Goal: Information Seeking & Learning: Learn about a topic

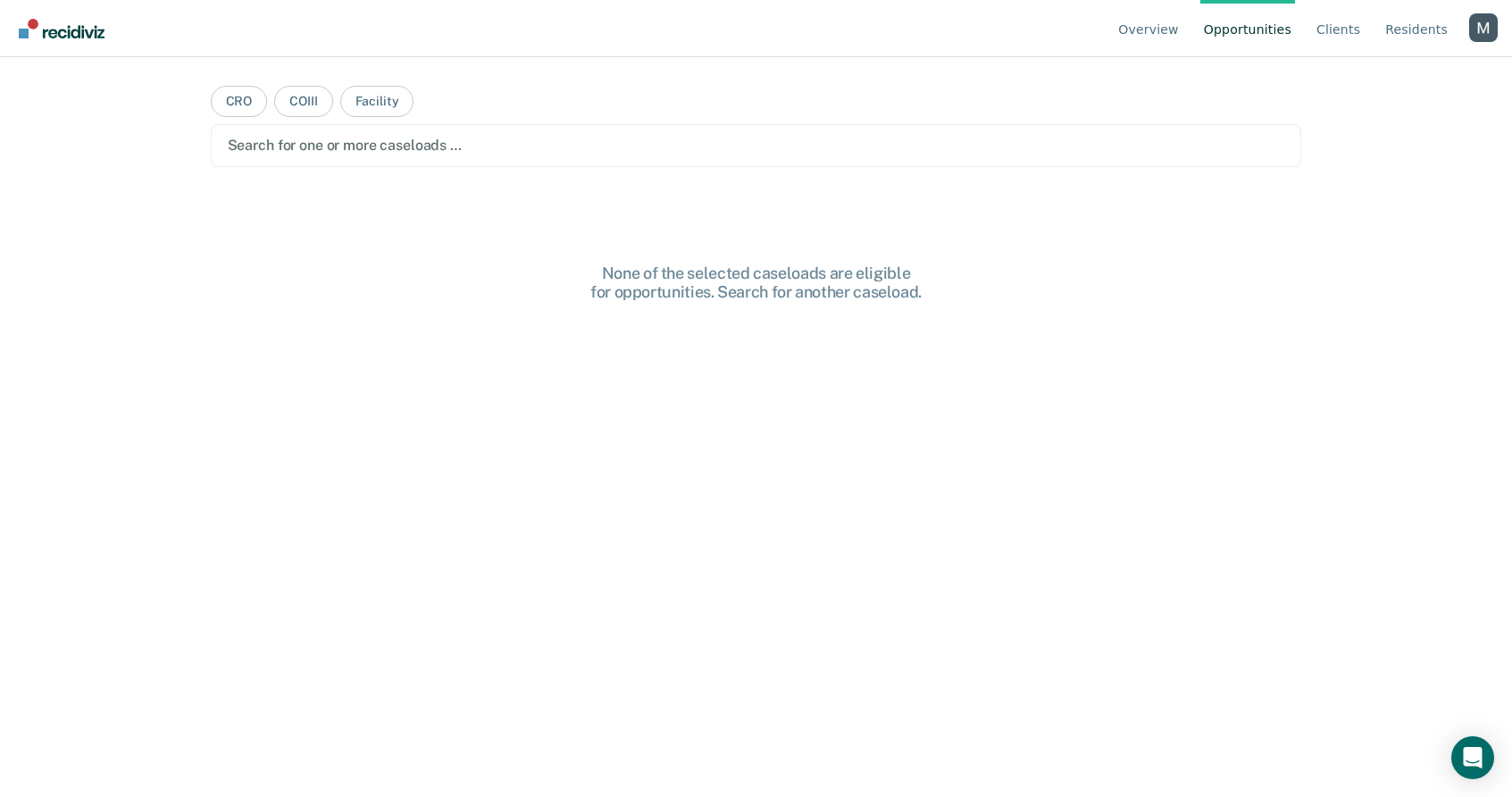
click at [1482, 31] on div "Profile dropdown button" at bounding box center [1483, 27] width 28 height 28
click at [1386, 73] on button "Profile" at bounding box center [1411, 83] width 172 height 28
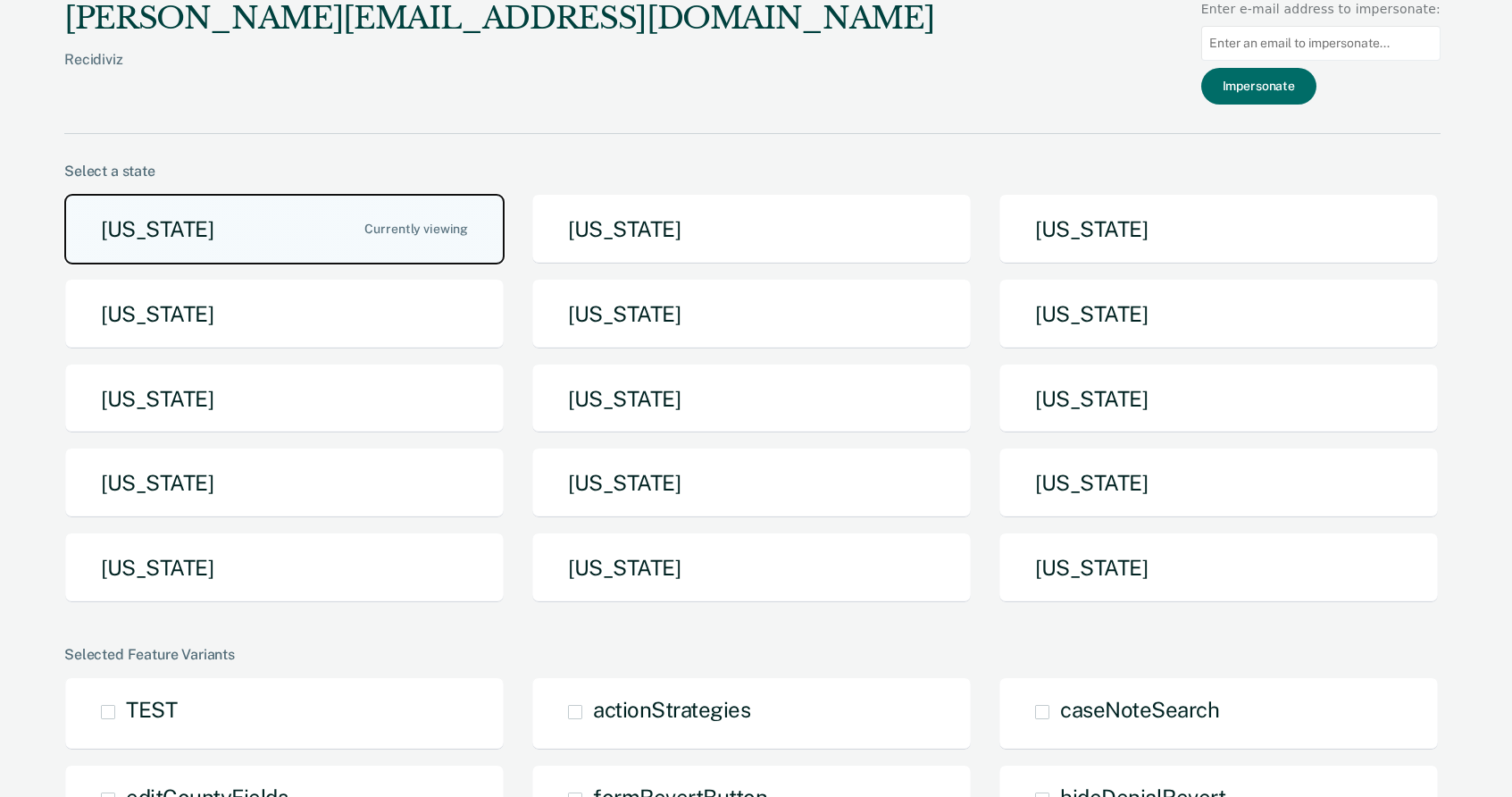
click at [269, 228] on button "[US_STATE]" at bounding box center [285, 229] width 440 height 71
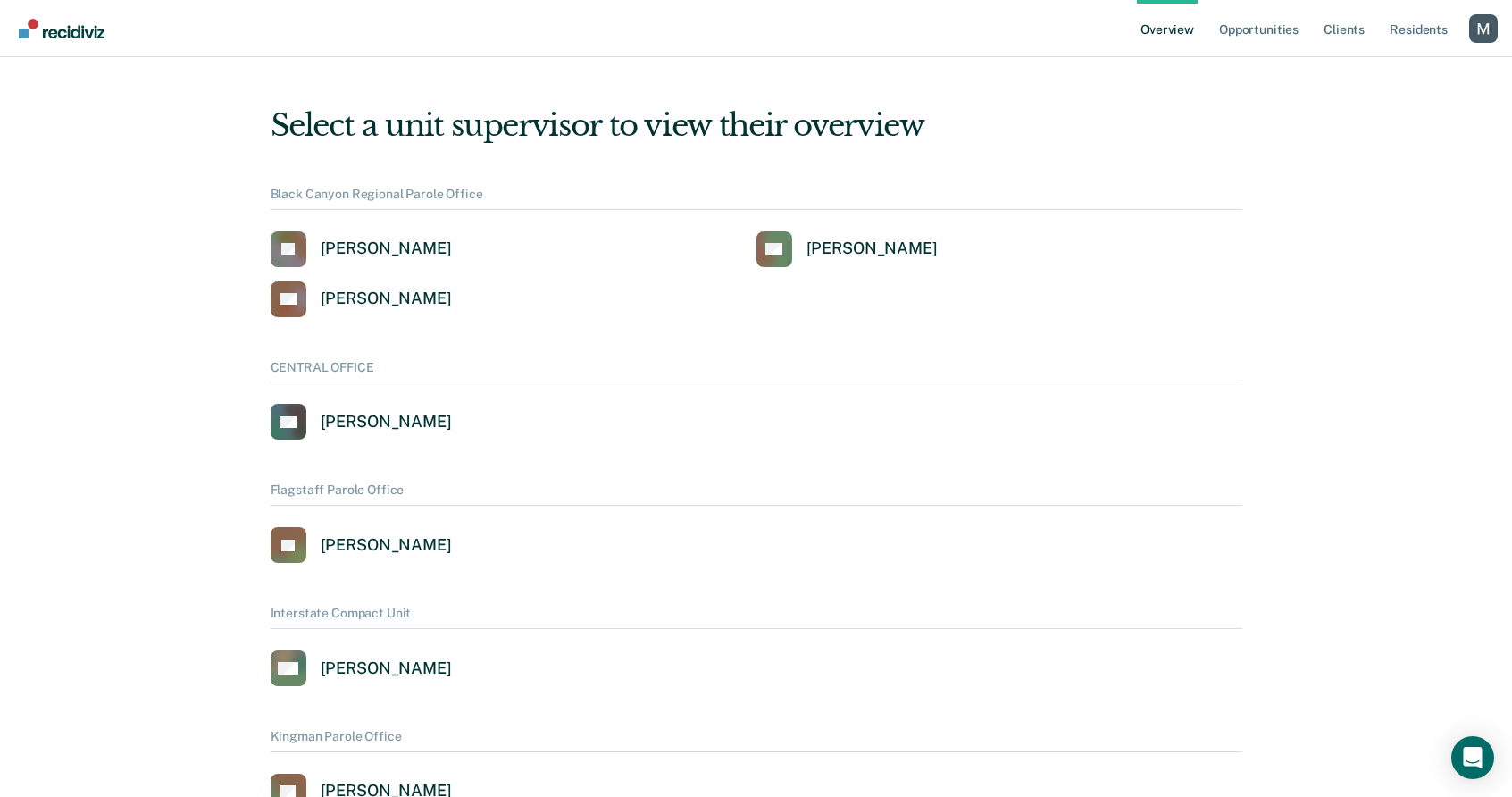
scroll to position [1007, 0]
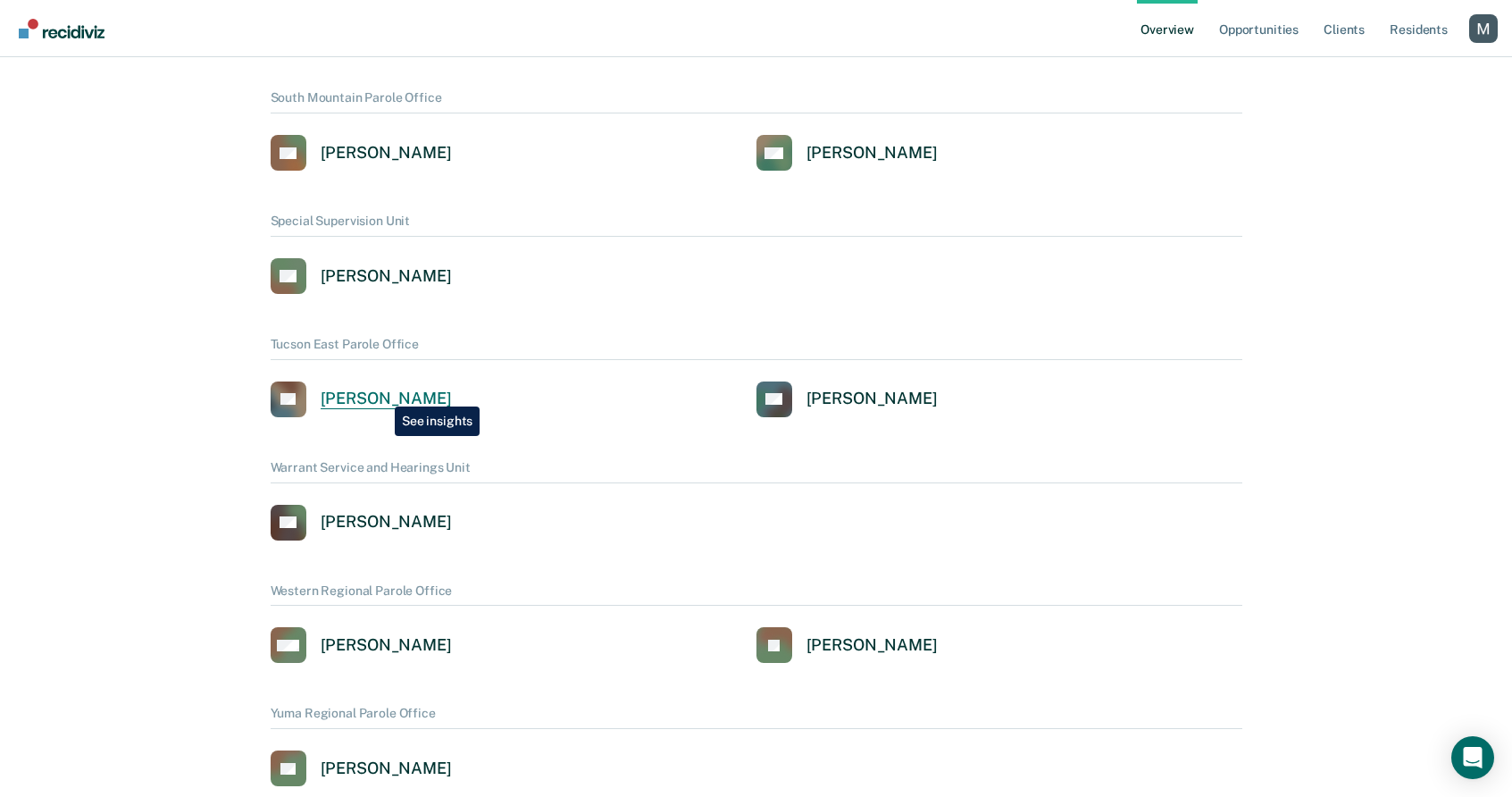
click at [381, 393] on div "[PERSON_NAME]" at bounding box center [386, 398] width 131 height 21
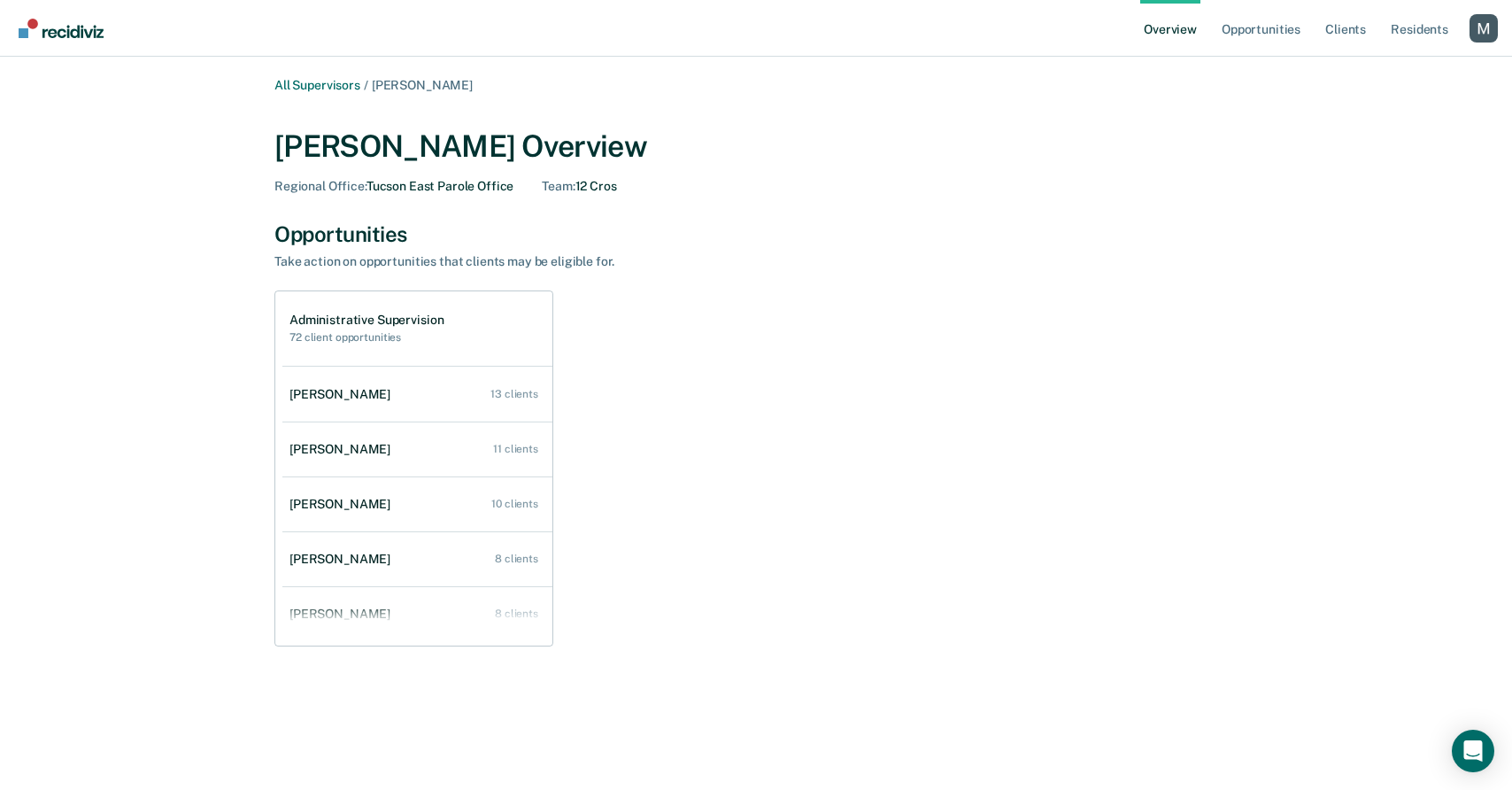
click at [1175, 23] on link "Overview" at bounding box center [1169, 28] width 60 height 57
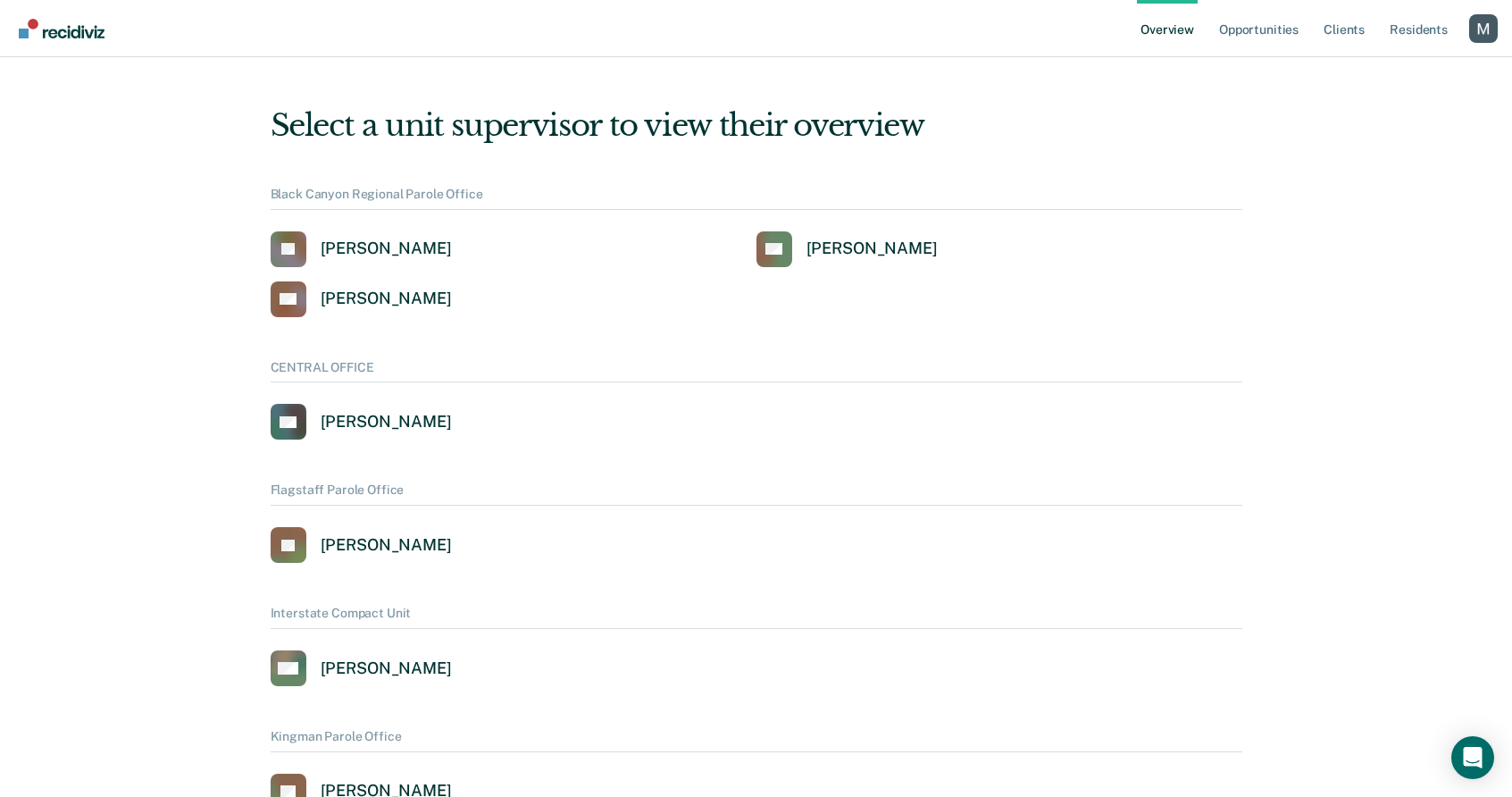
scroll to position [1478, 0]
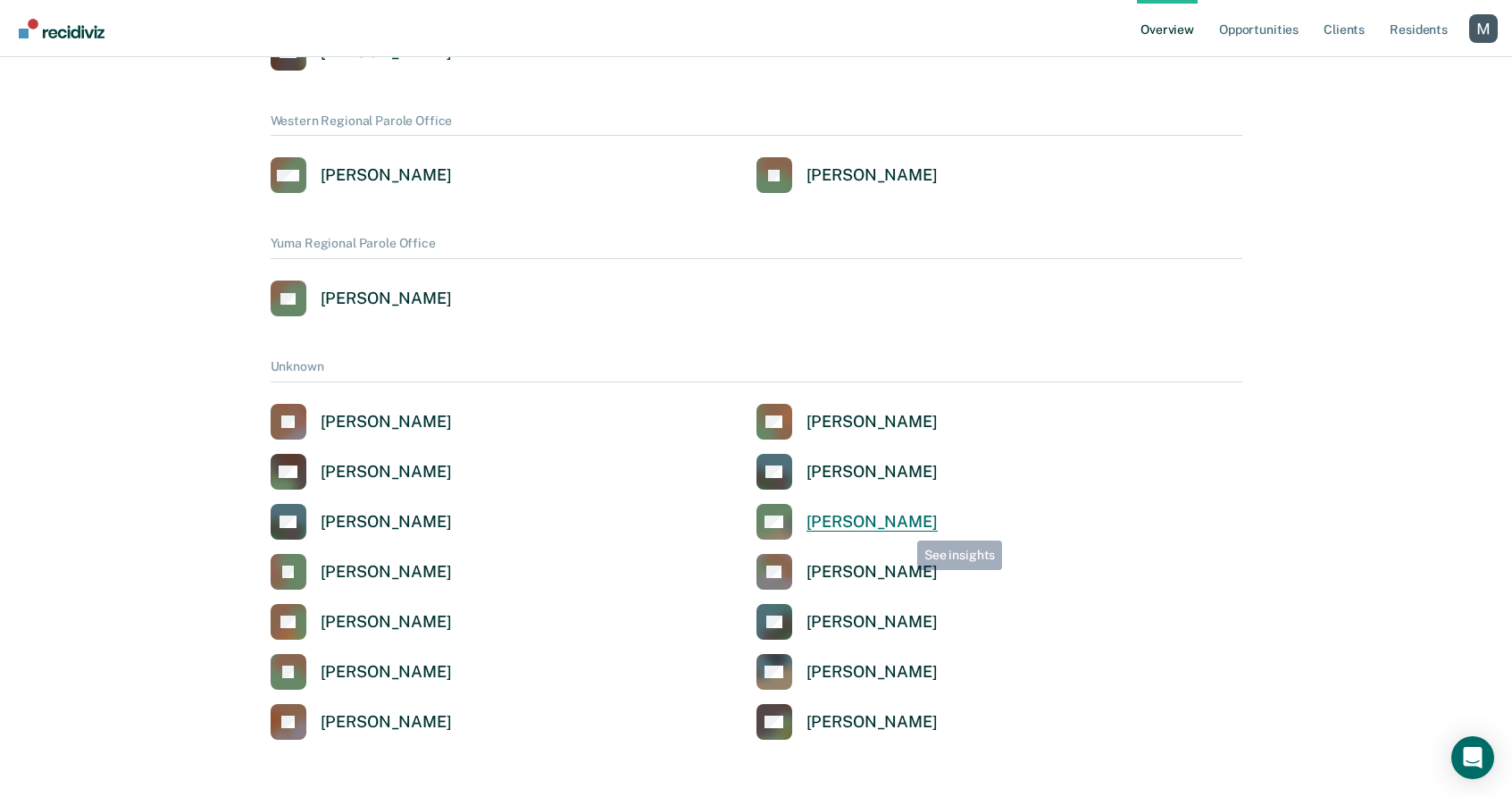
click at [903, 527] on div "[PERSON_NAME]" at bounding box center [872, 521] width 131 height 21
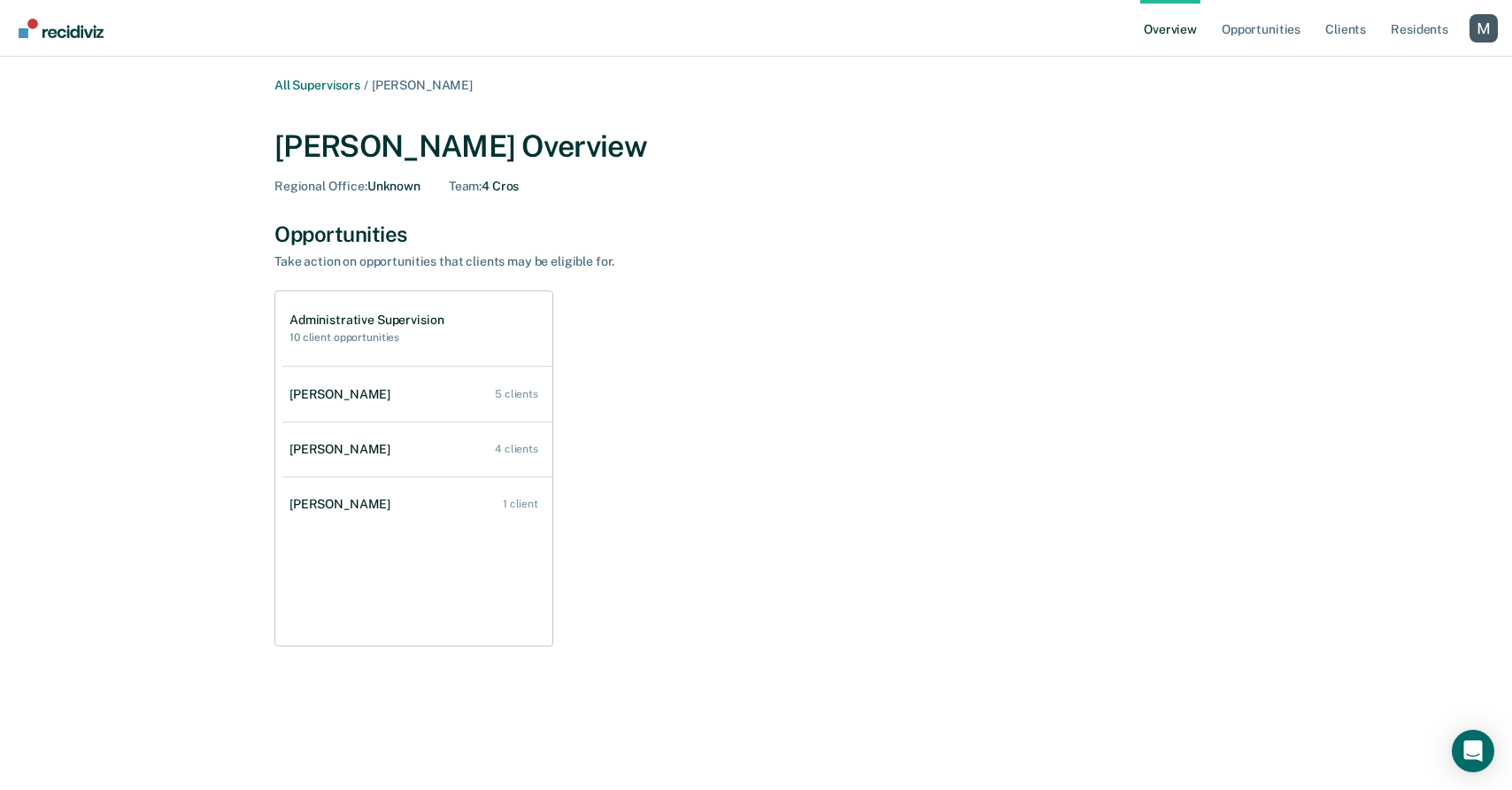
click at [493, 153] on div "[PERSON_NAME] Overview" at bounding box center [756, 146] width 963 height 36
click at [1164, 24] on link "Overview" at bounding box center [1169, 28] width 60 height 57
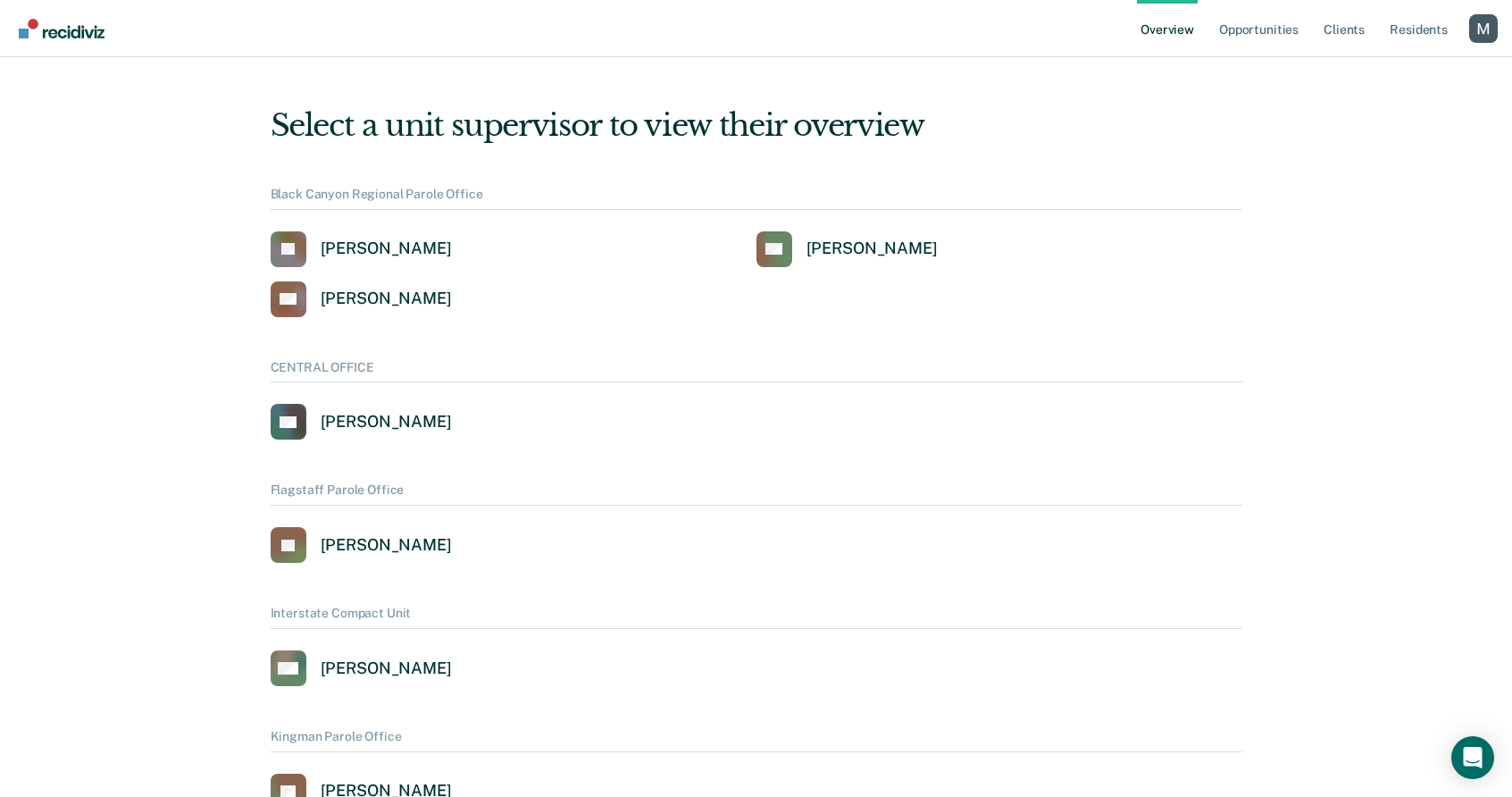
scroll to position [1478, 0]
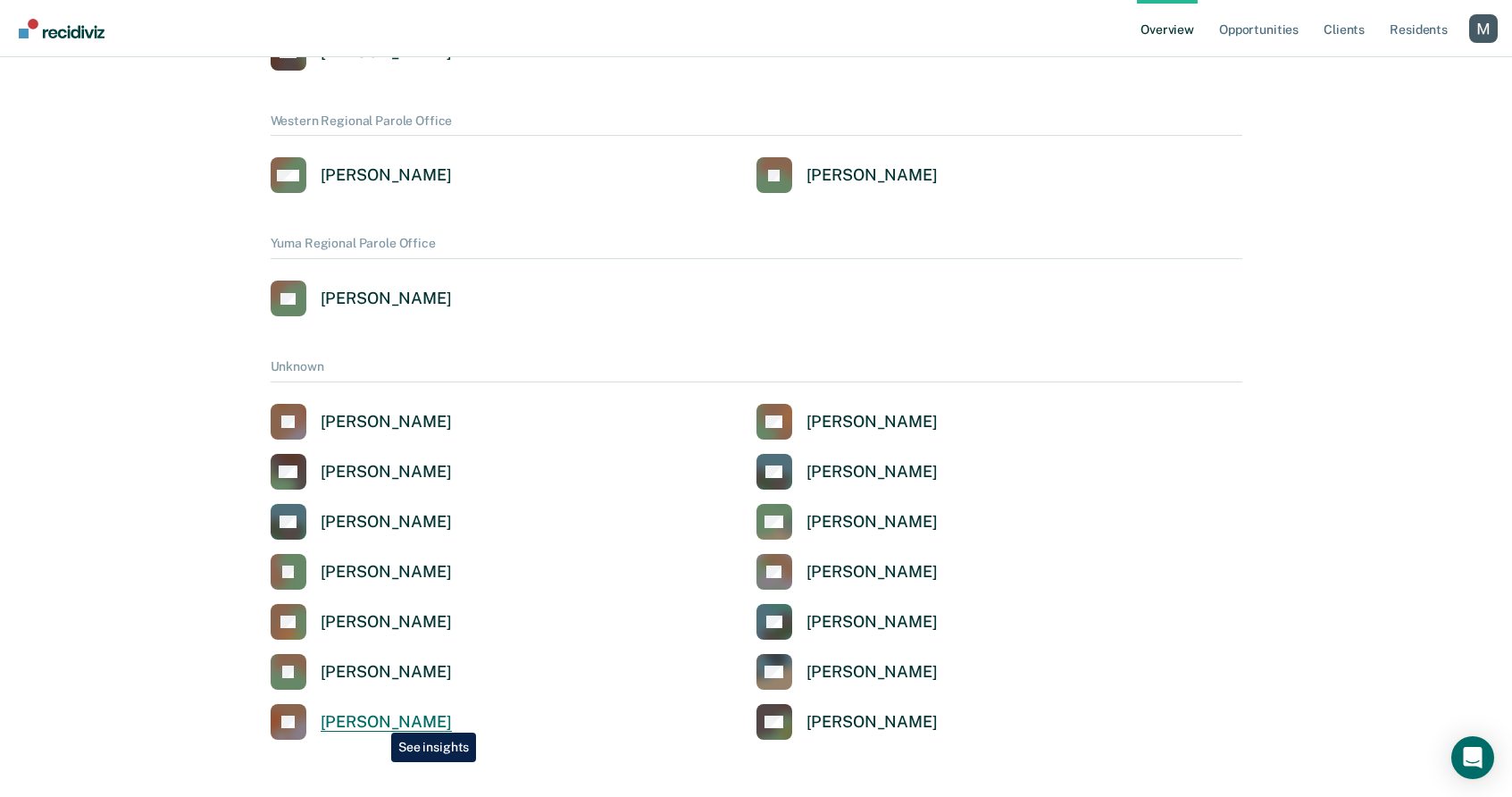
click at [378, 719] on div "[PERSON_NAME]" at bounding box center [386, 721] width 131 height 21
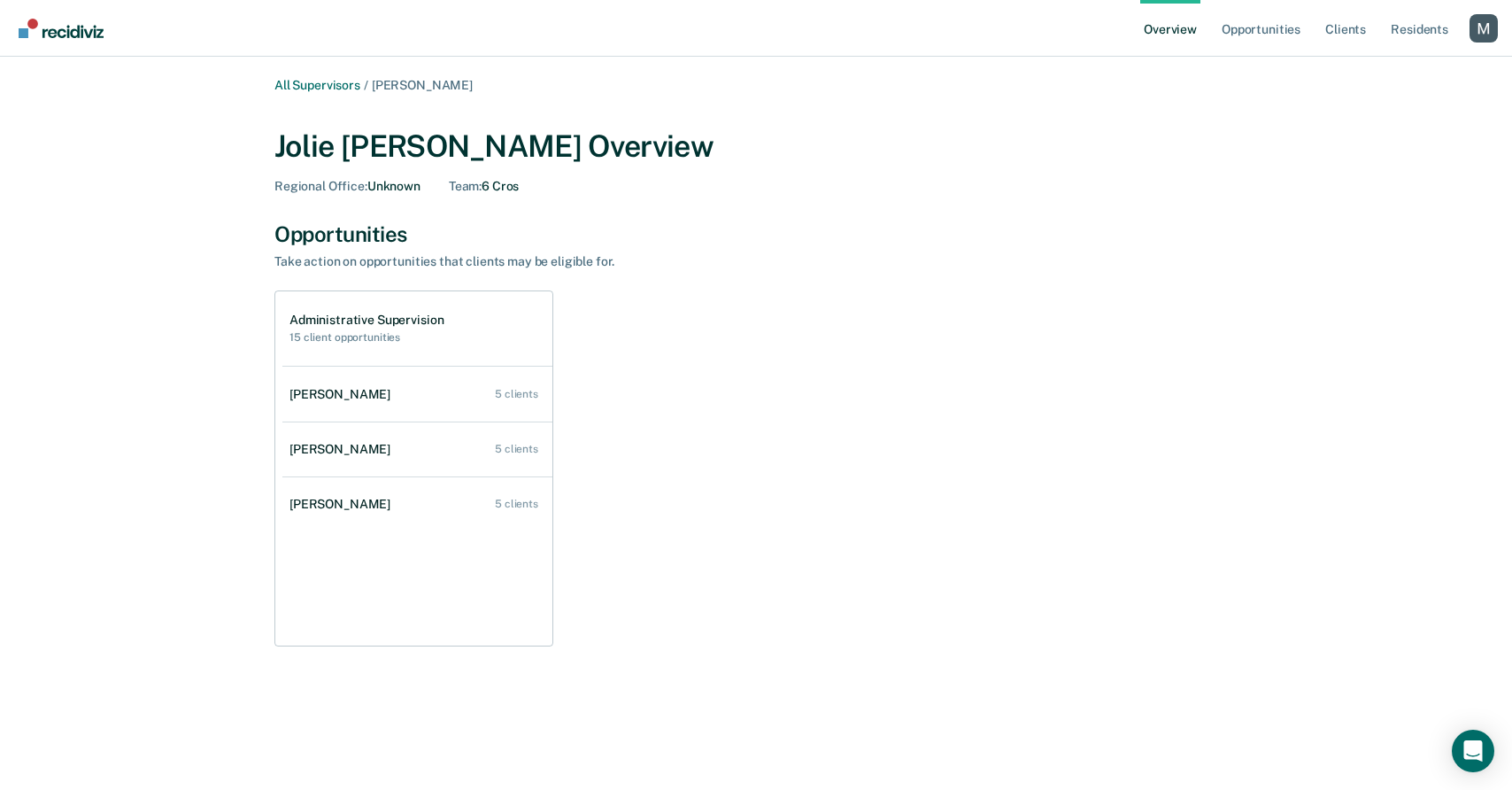
click at [406, 156] on div "Jolie [PERSON_NAME] Overview" at bounding box center [756, 146] width 963 height 36
click at [336, 85] on link "All Supervisors" at bounding box center [316, 85] width 86 height 15
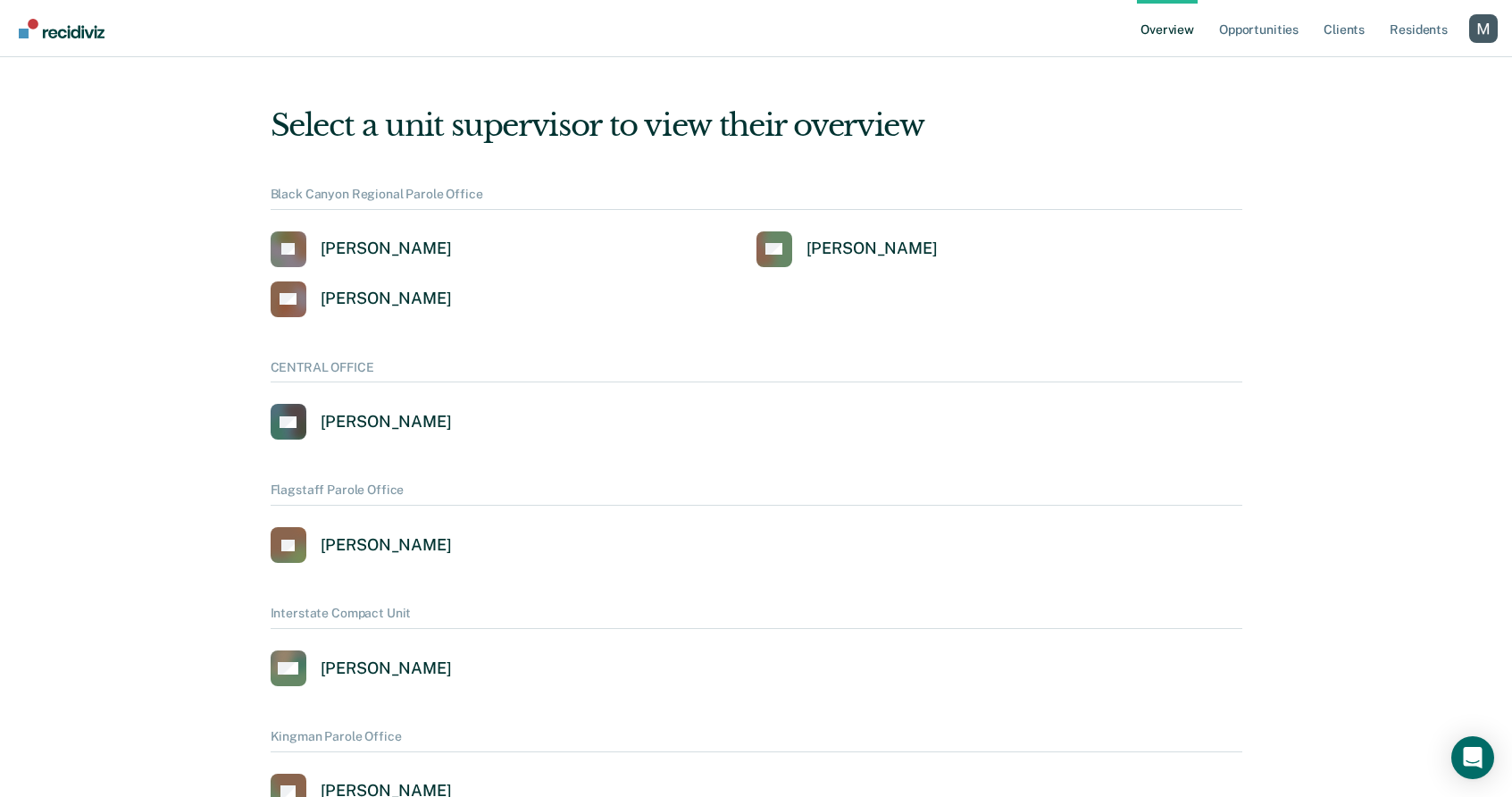
scroll to position [1007, 0]
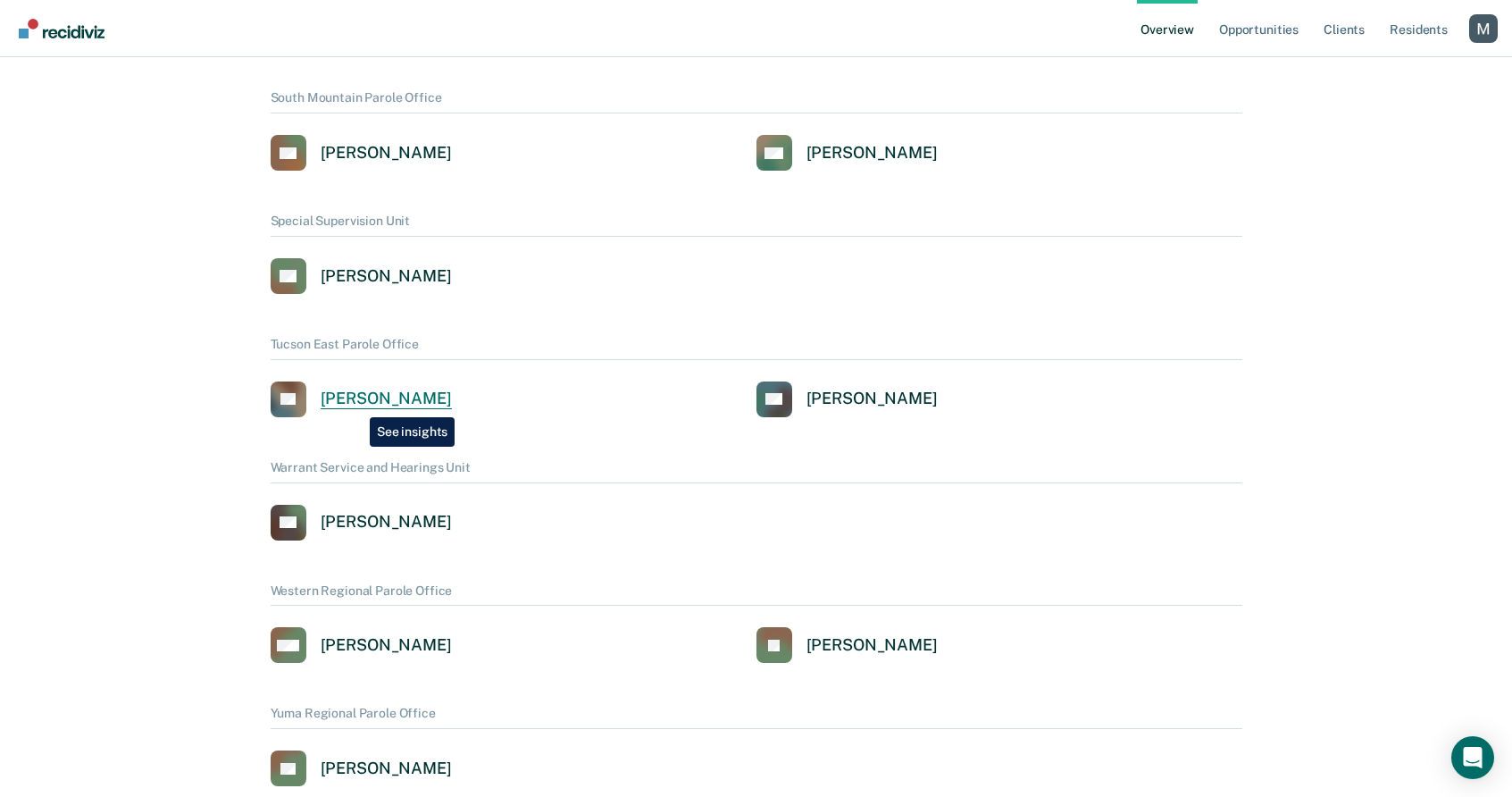
click at [357, 404] on div "[PERSON_NAME]" at bounding box center [386, 398] width 131 height 21
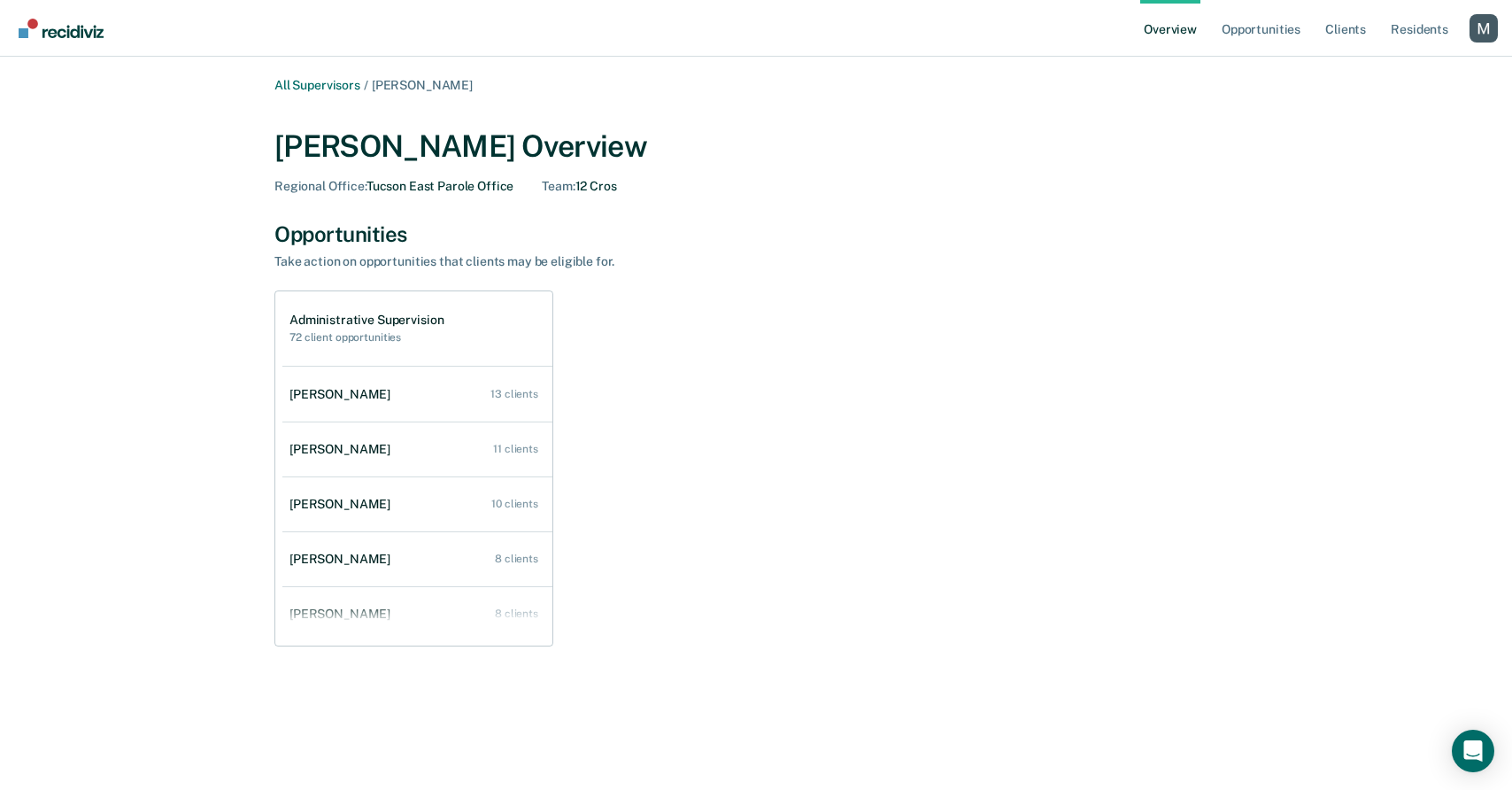
click at [408, 150] on div "[PERSON_NAME] Overview" at bounding box center [756, 146] width 963 height 36
click at [835, 379] on div "Administrative Supervision 72 client opportunities [PERSON_NAME] 13 clients [PE…" at bounding box center [756, 468] width 963 height 356
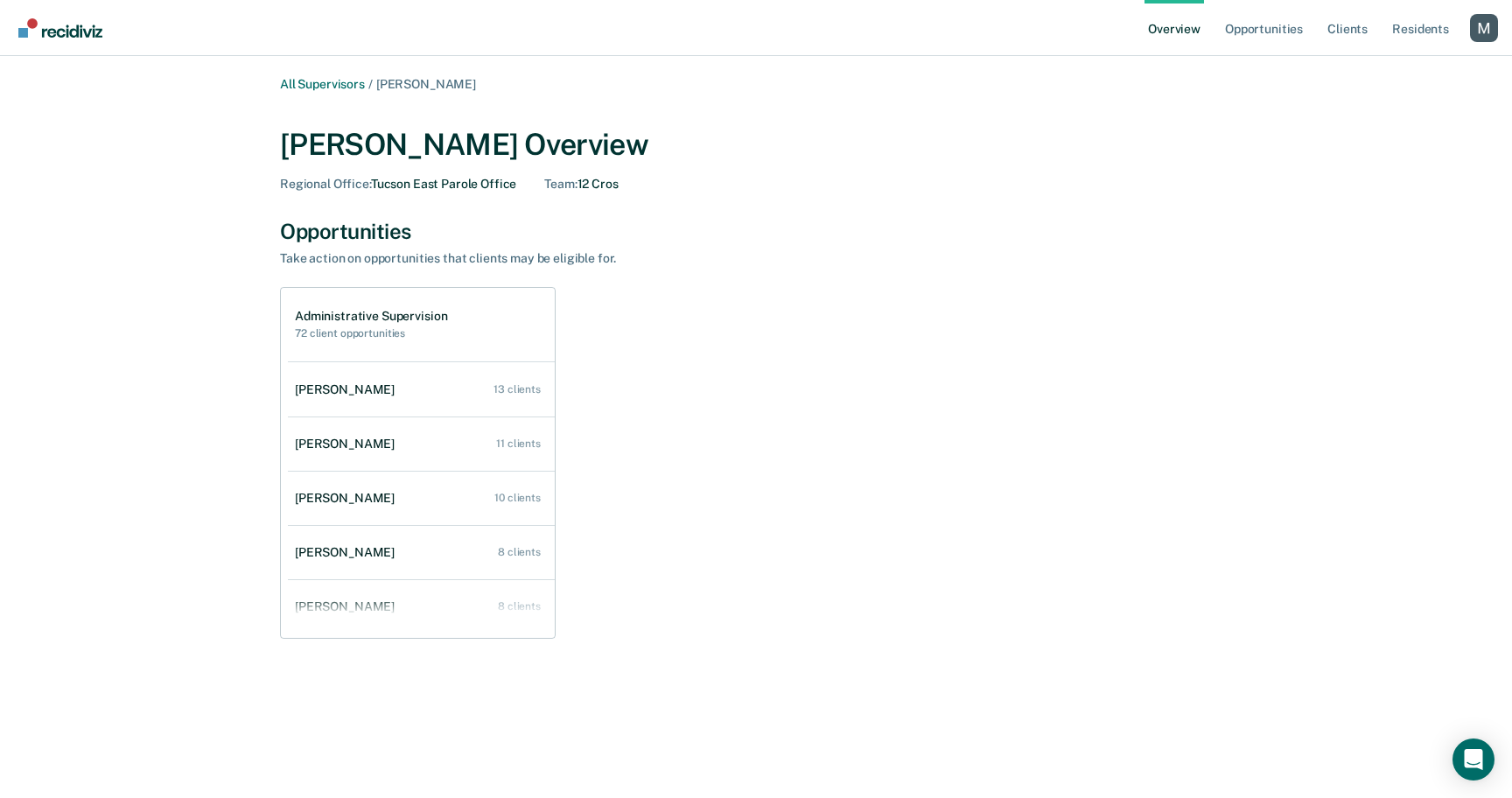
click at [1172, 42] on link "Overview" at bounding box center [1174, 28] width 60 height 56
